Goal: Task Accomplishment & Management: Manage account settings

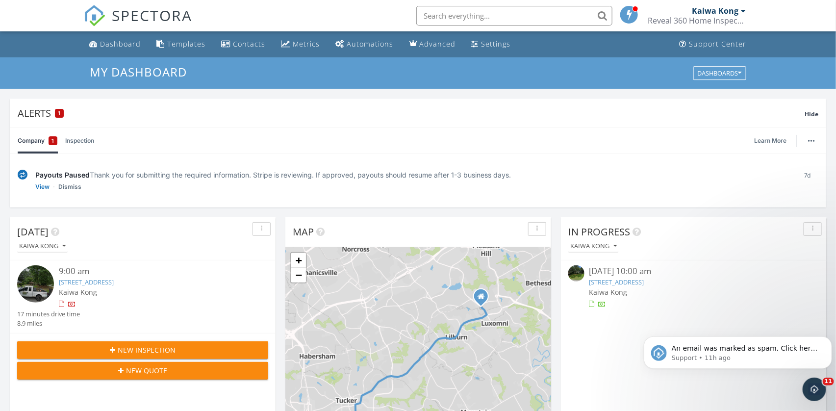
click at [114, 274] on link "1651 Brantford Dr, Tucker, GA 30084" at bounding box center [86, 282] width 55 height 9
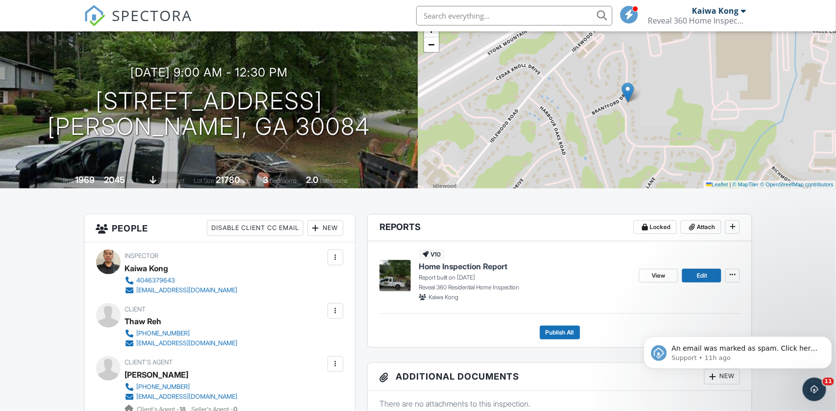
click at [340, 225] on div "New" at bounding box center [326, 228] width 36 height 16
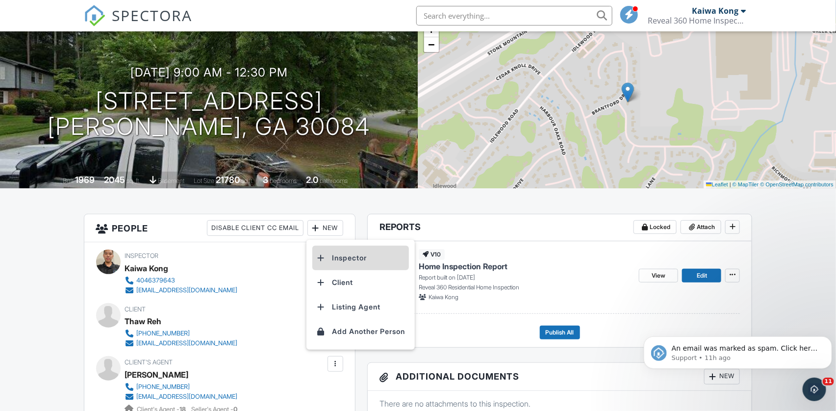
click at [349, 255] on li "Inspector" at bounding box center [360, 258] width 97 height 25
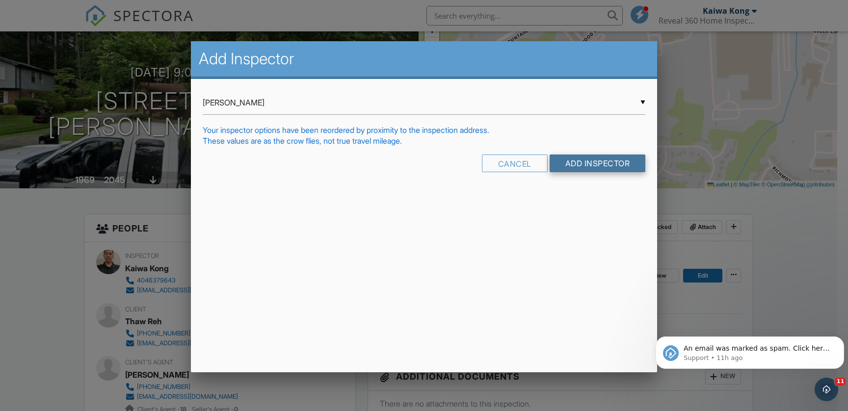
click at [596, 170] on input "Add Inspector" at bounding box center [597, 164] width 96 height 18
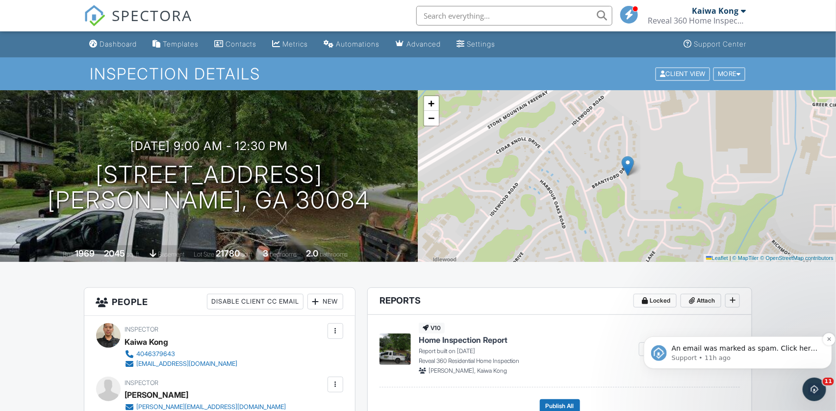
click at [682, 347] on span "An email was marked as spam. Click here to view the email. For more information…" at bounding box center [745, 362] width 146 height 37
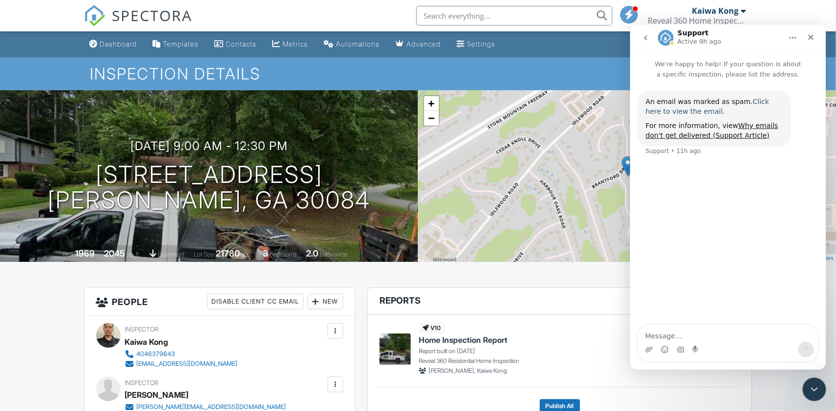
click at [769, 104] on link "Click here to view the email." at bounding box center [708, 106] width 124 height 18
click at [811, 35] on icon "Close" at bounding box center [811, 37] width 8 height 8
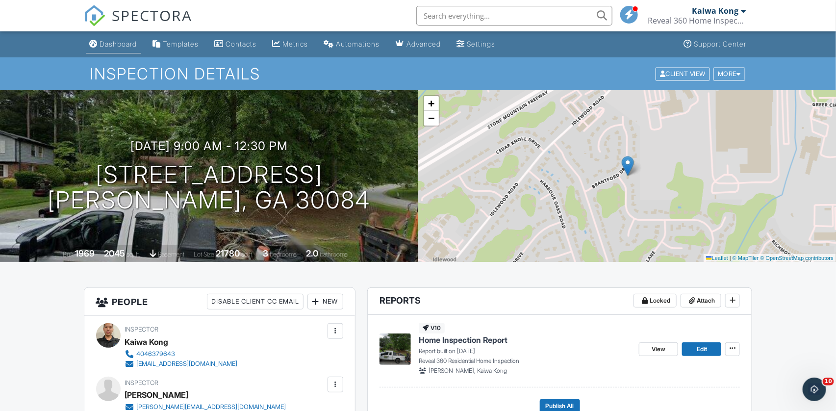
click at [94, 53] on link "Dashboard" at bounding box center [113, 44] width 55 height 18
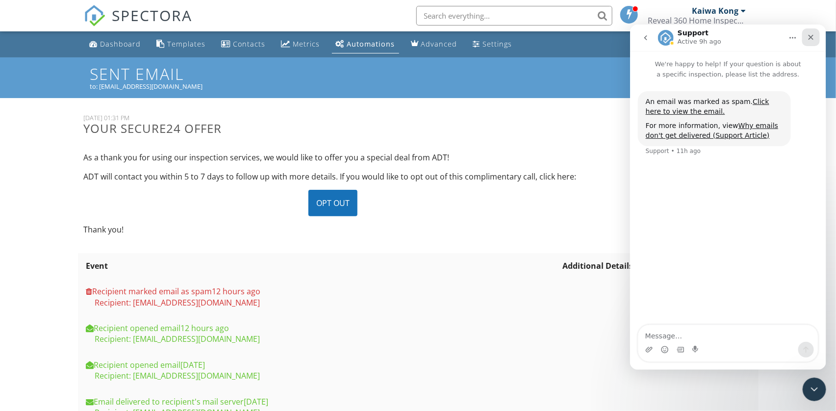
click at [807, 38] on icon "Close" at bounding box center [811, 37] width 8 height 8
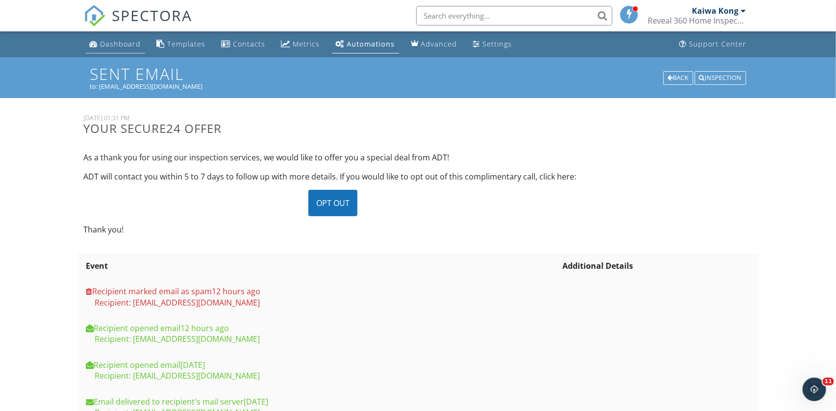
click at [107, 41] on div "Dashboard" at bounding box center [121, 43] width 41 height 9
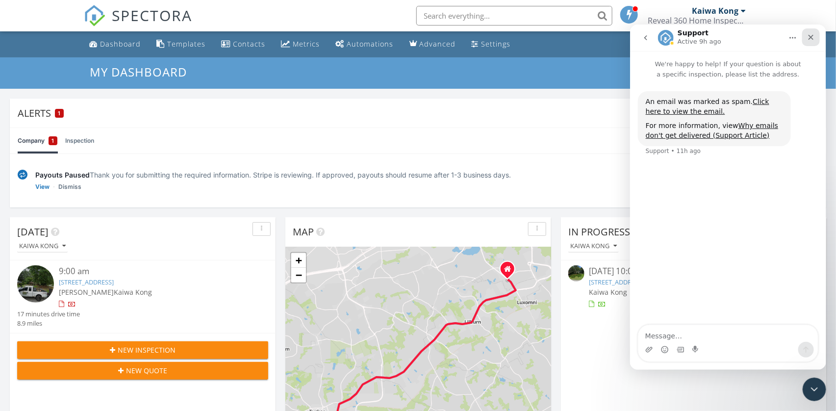
click at [814, 45] on div "Close" at bounding box center [811, 37] width 18 height 18
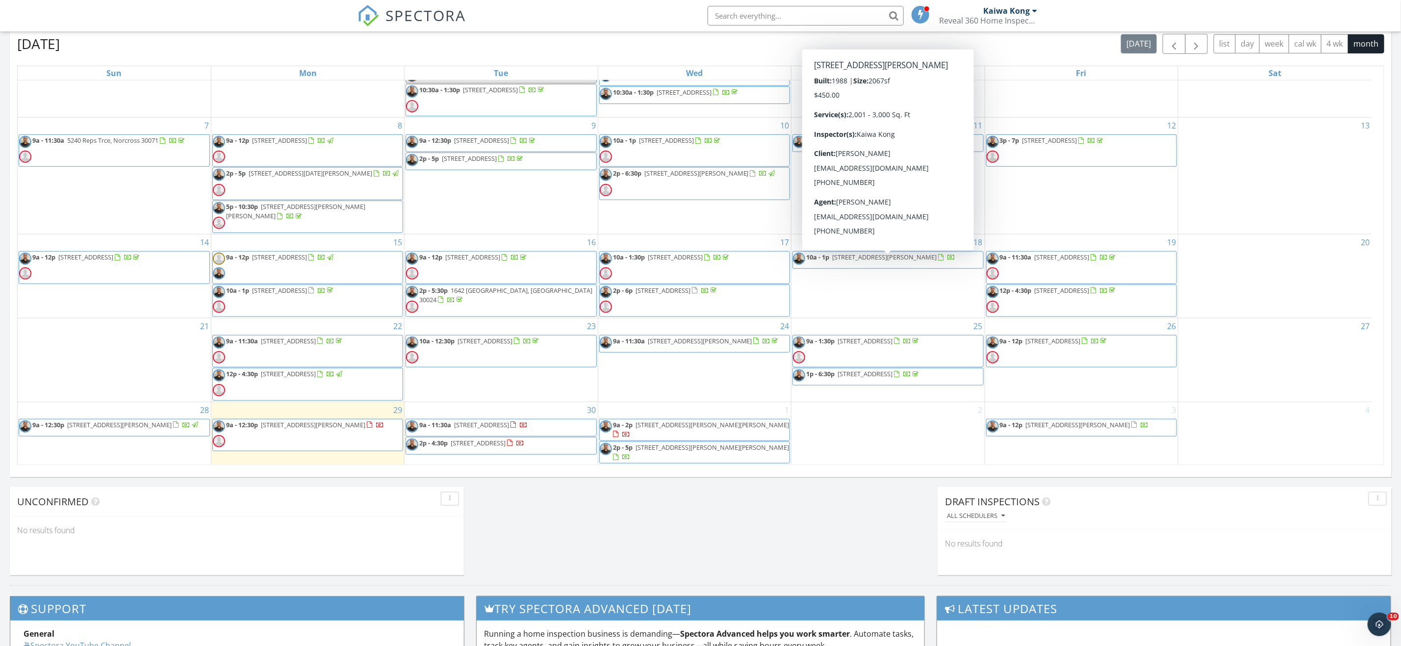
scroll to position [589, 0]
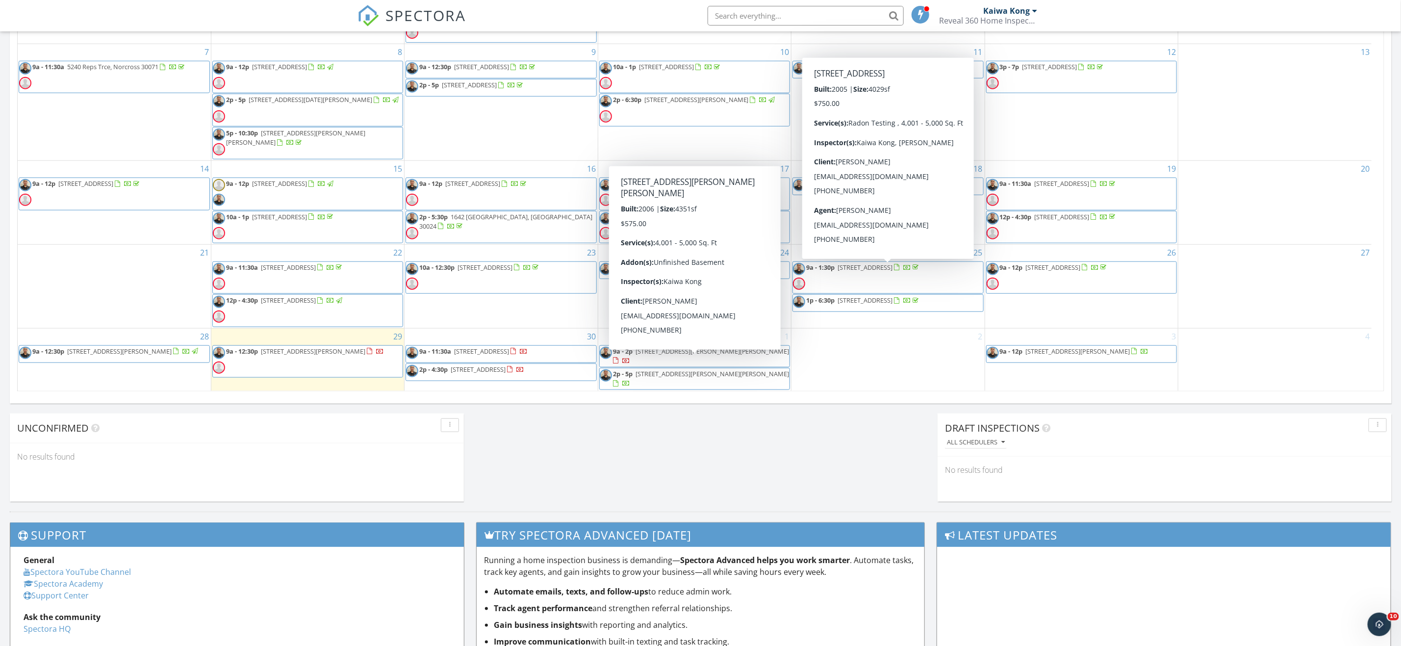
drag, startPoint x: 873, startPoint y: 295, endPoint x: 876, endPoint y: 290, distance: 5.5
click at [836, 290] on span "9a - 1:30p 6717 Great Water Dr, Flowery Branch 30542" at bounding box center [857, 277] width 128 height 29
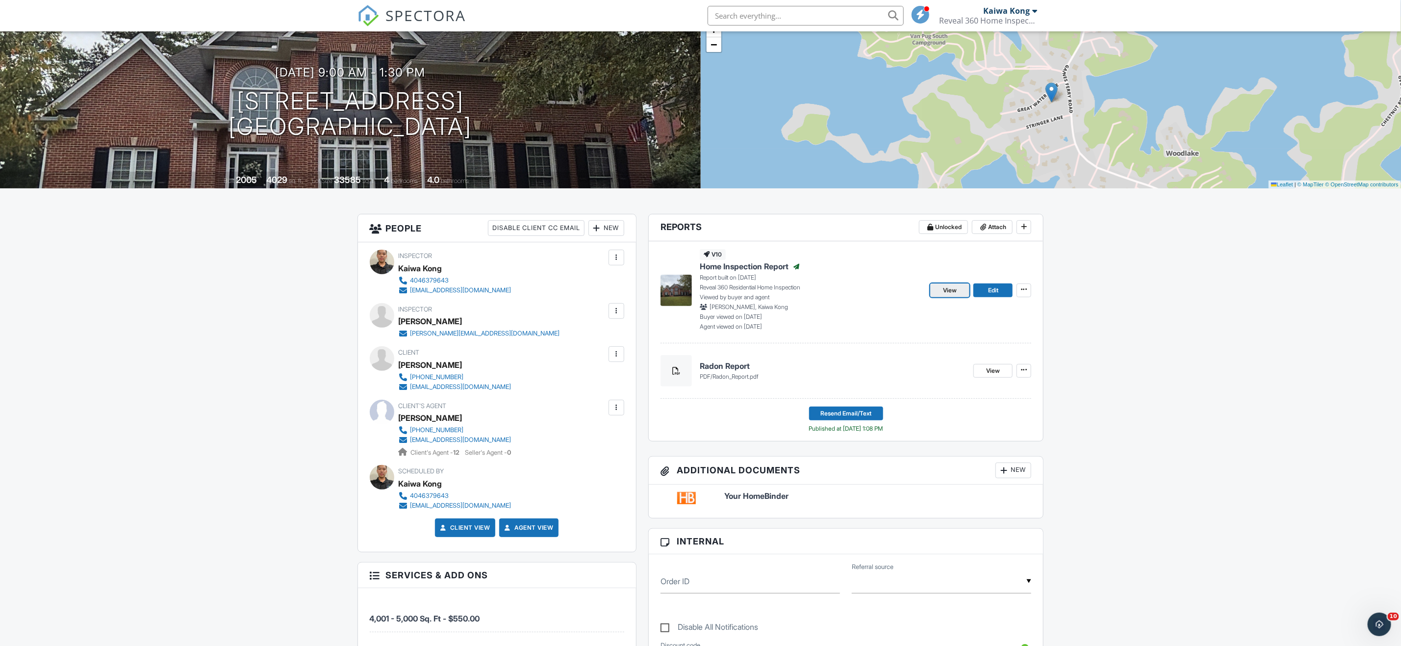
click at [946, 294] on span "View" at bounding box center [950, 290] width 14 height 10
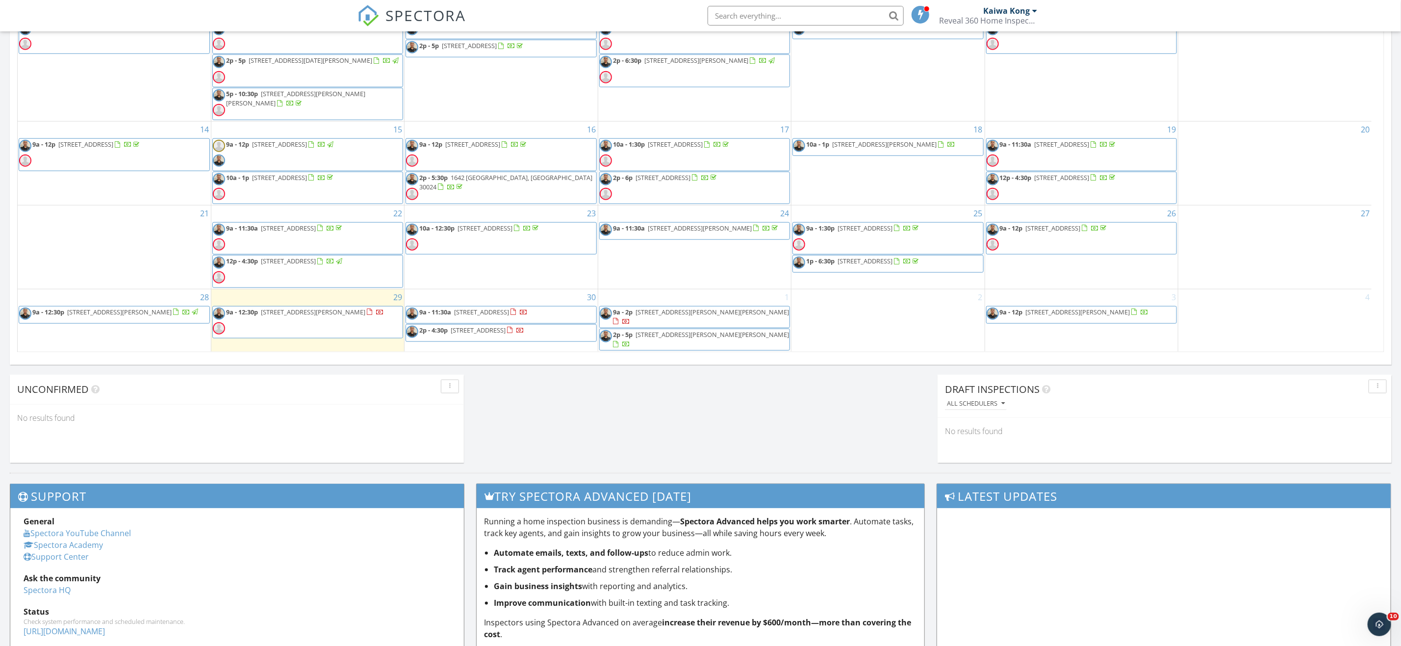
scroll to position [661, 0]
